Goal: Find specific page/section: Find specific page/section

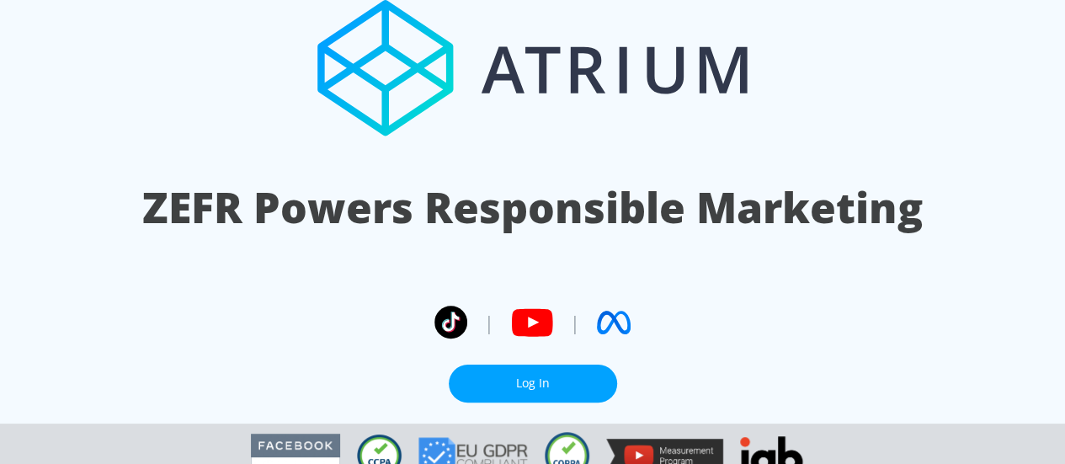
click at [523, 365] on link "Log In" at bounding box center [533, 384] width 168 height 38
